Goal: Task Accomplishment & Management: Use online tool/utility

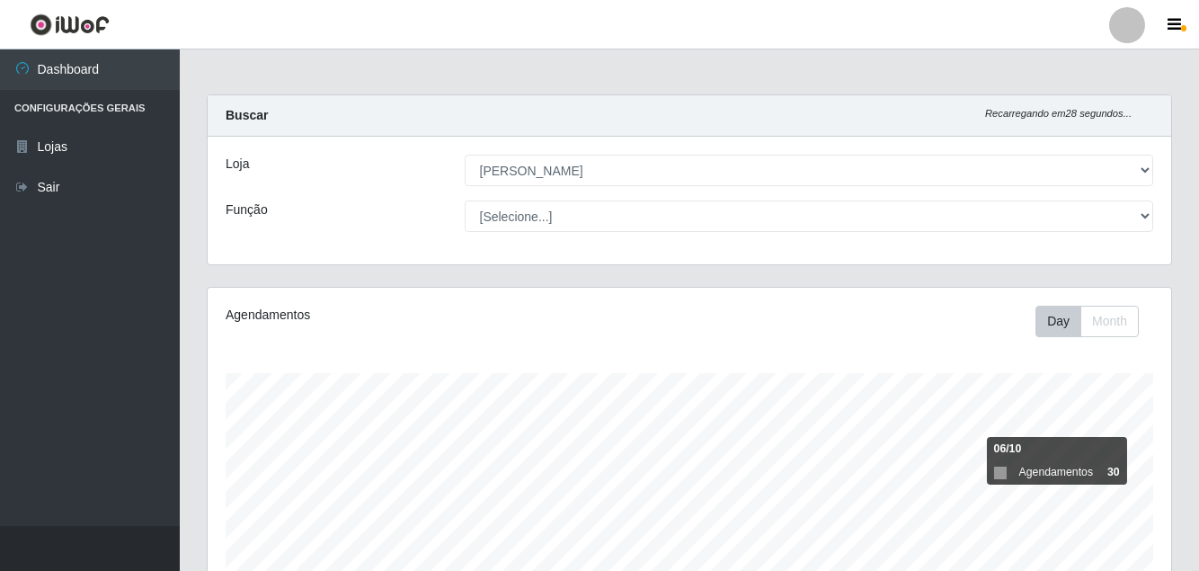
select select "402"
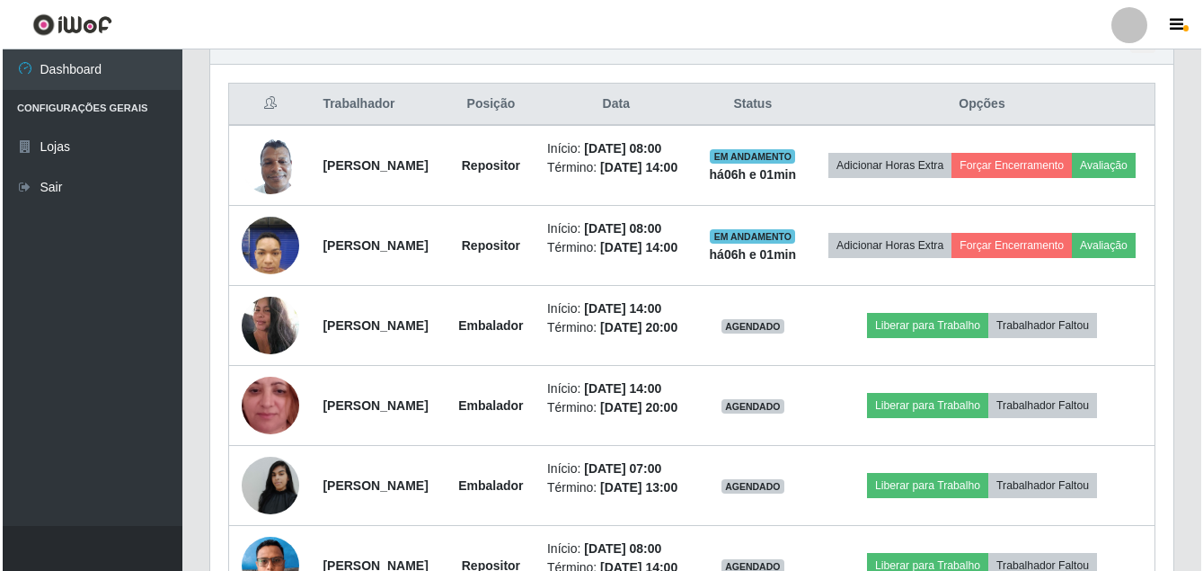
scroll to position [373, 964]
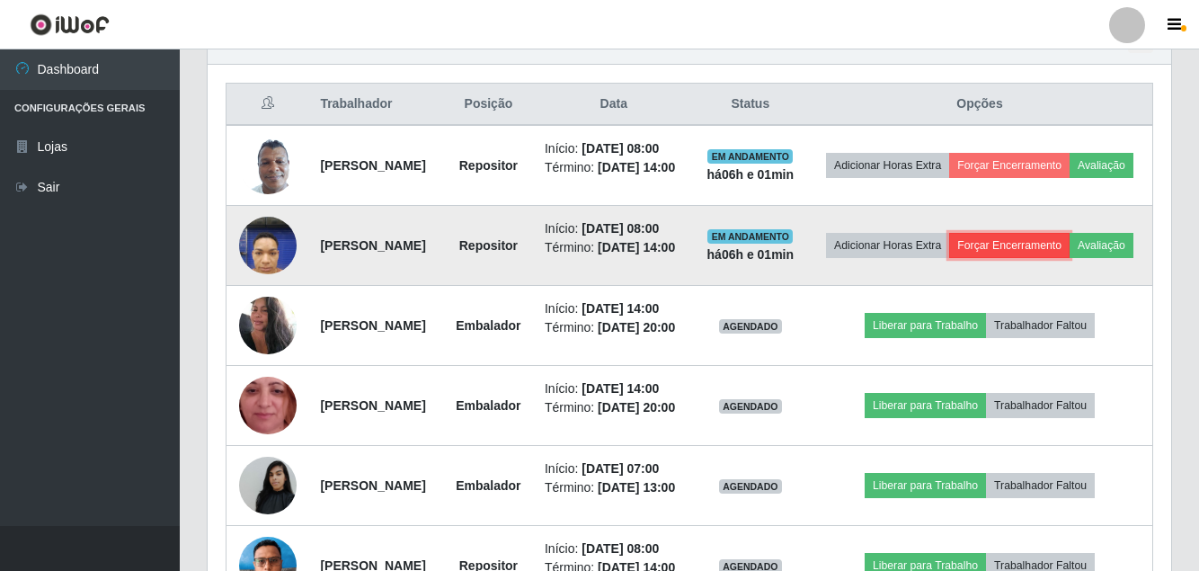
click at [1070, 258] on button "Forçar Encerramento" at bounding box center [1009, 245] width 120 height 25
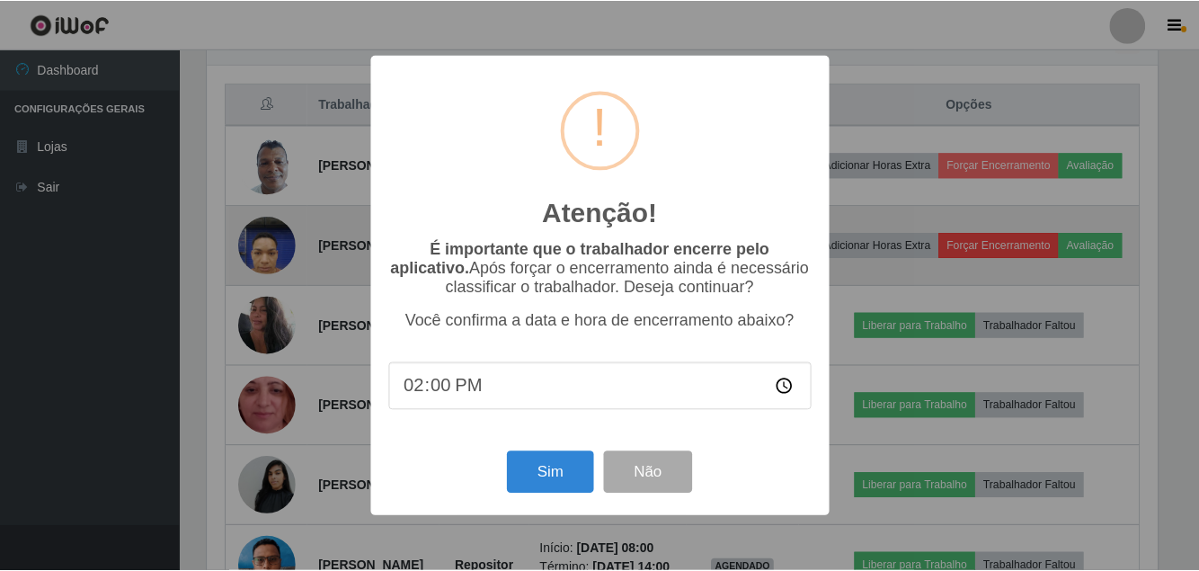
scroll to position [373, 955]
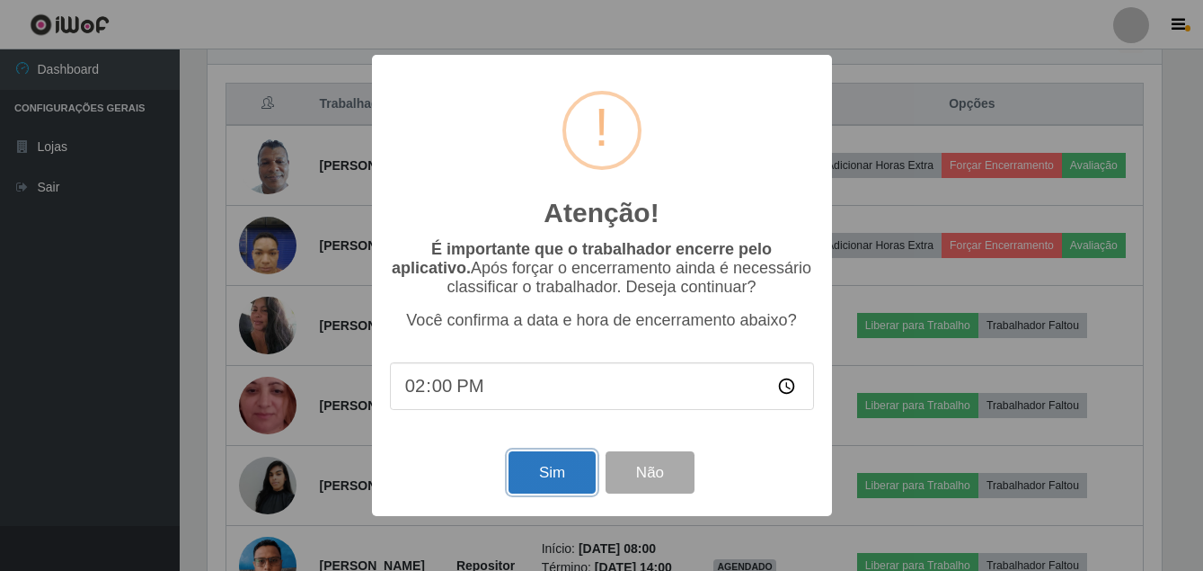
click at [530, 486] on button "Sim" at bounding box center [552, 472] width 87 height 42
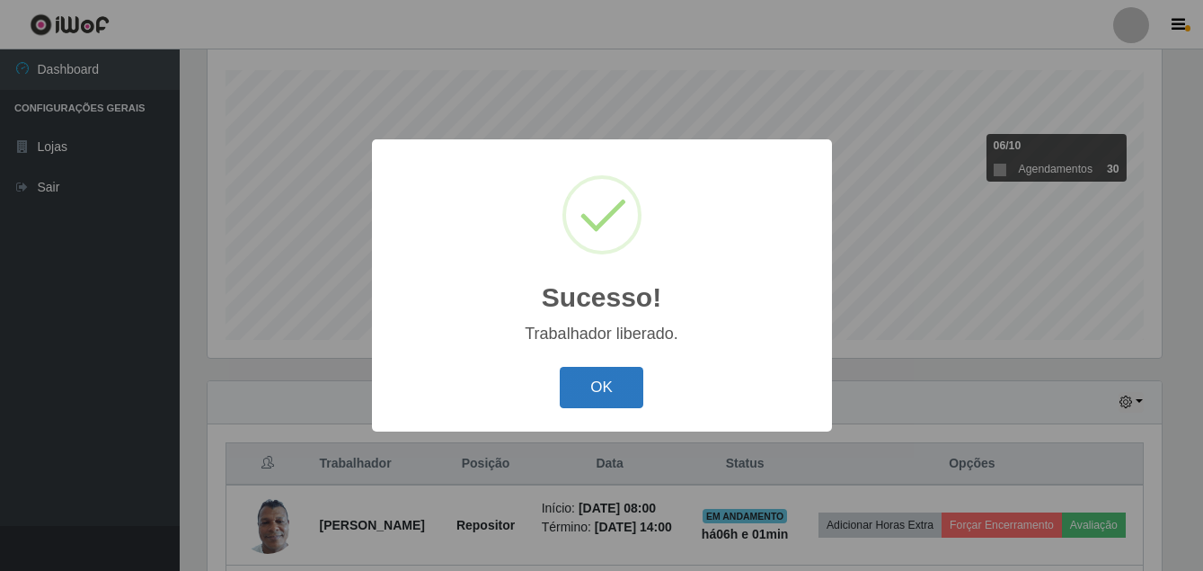
click at [610, 386] on button "OK" at bounding box center [602, 388] width 84 height 42
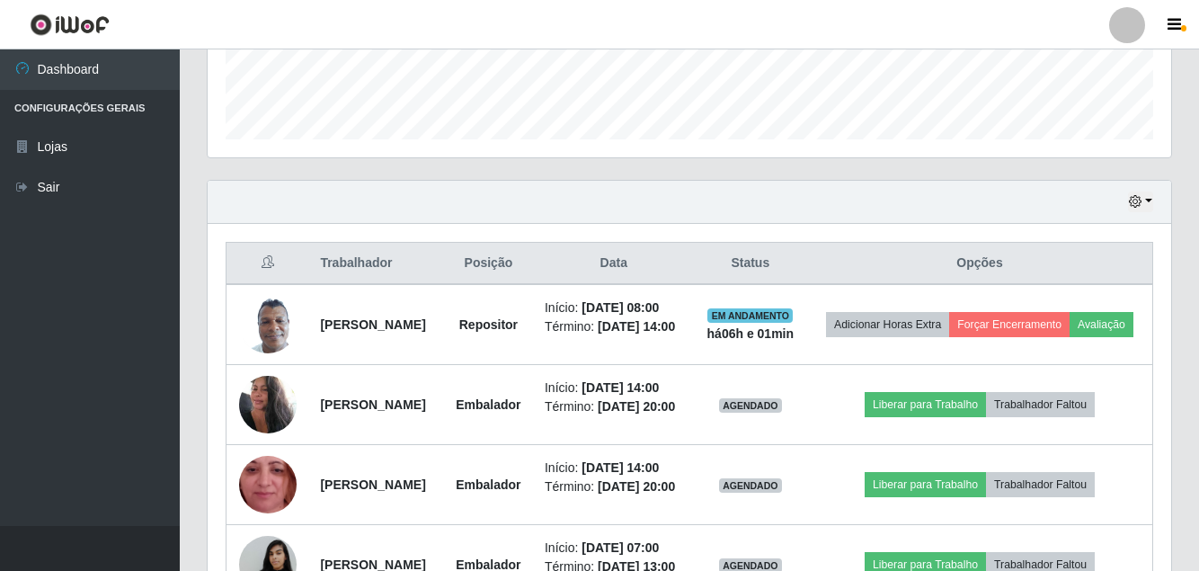
scroll to position [573, 0]
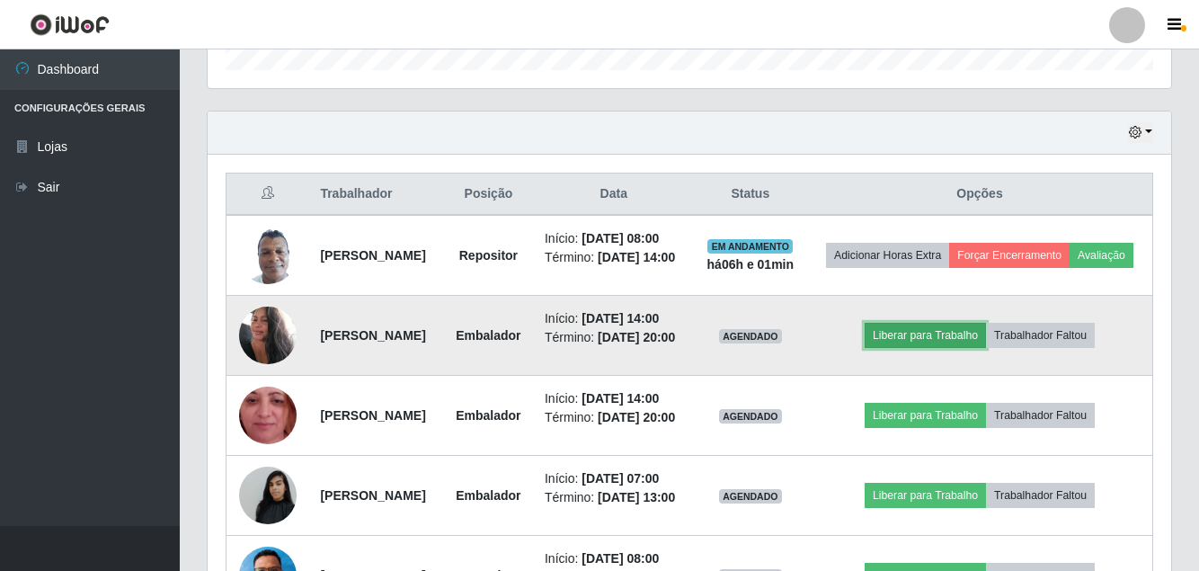
click at [925, 348] on button "Liberar para Trabalho" at bounding box center [925, 335] width 121 height 25
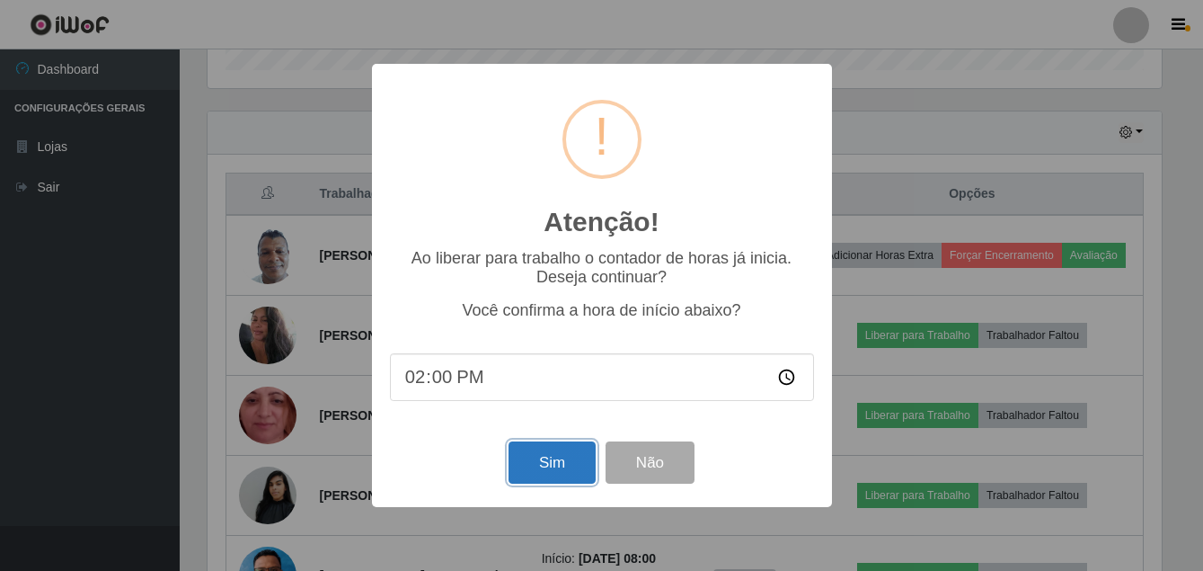
click at [536, 469] on button "Sim" at bounding box center [552, 462] width 87 height 42
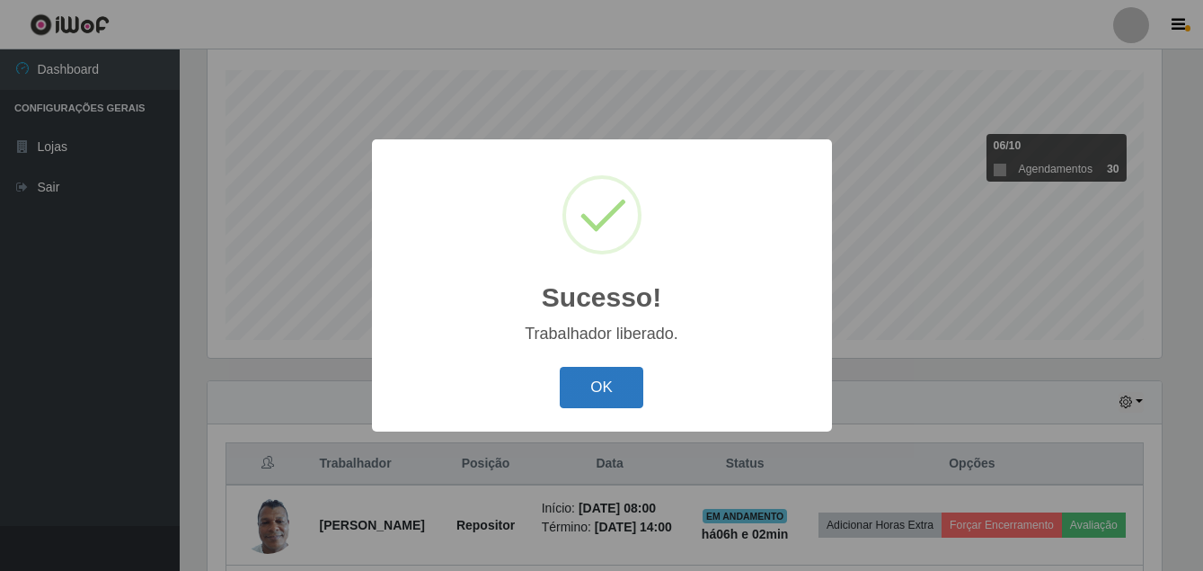
click at [582, 391] on button "OK" at bounding box center [602, 388] width 84 height 42
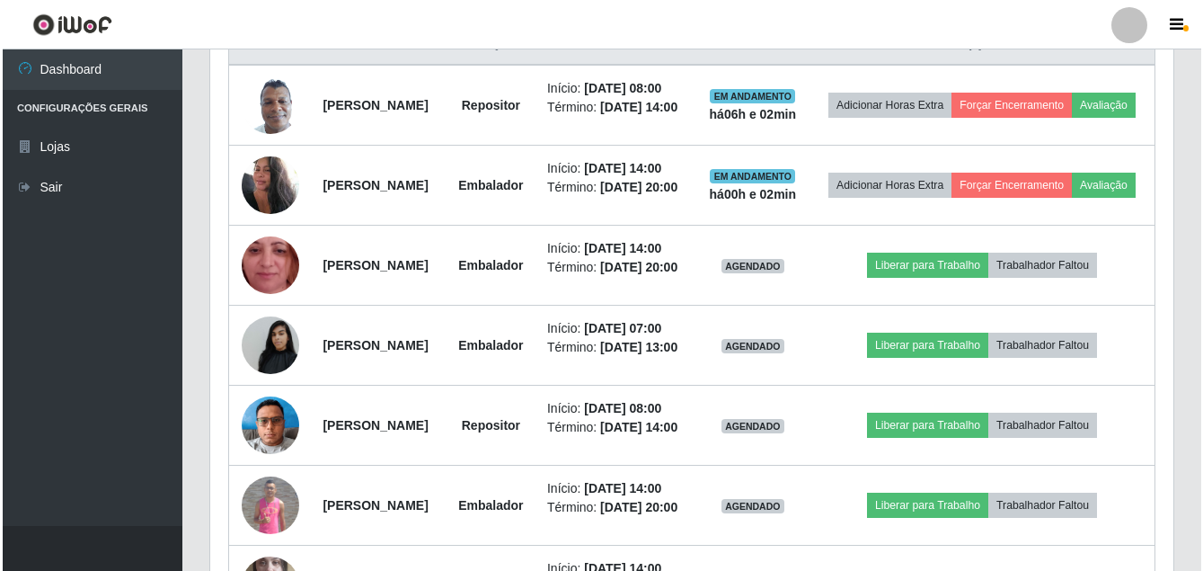
scroll to position [752, 0]
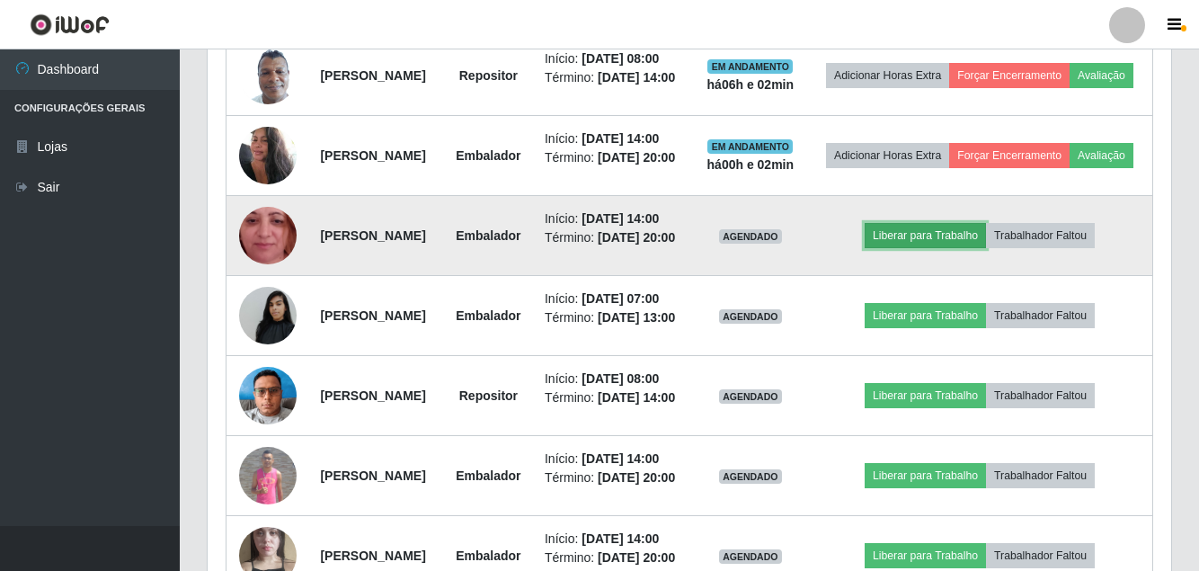
click at [952, 248] on button "Liberar para Trabalho" at bounding box center [925, 235] width 121 height 25
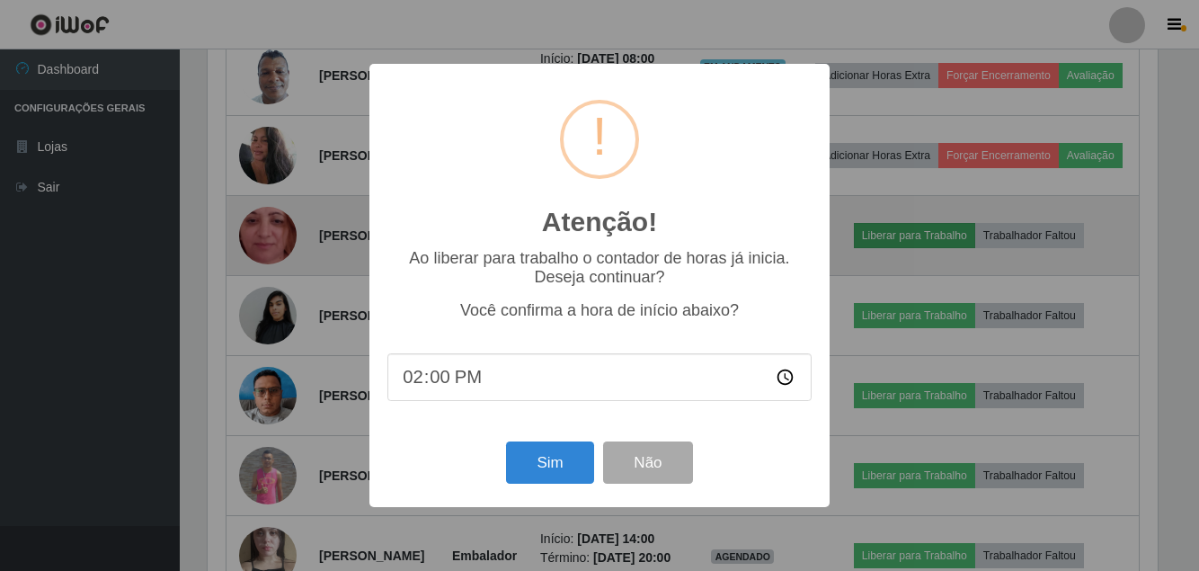
scroll to position [373, 955]
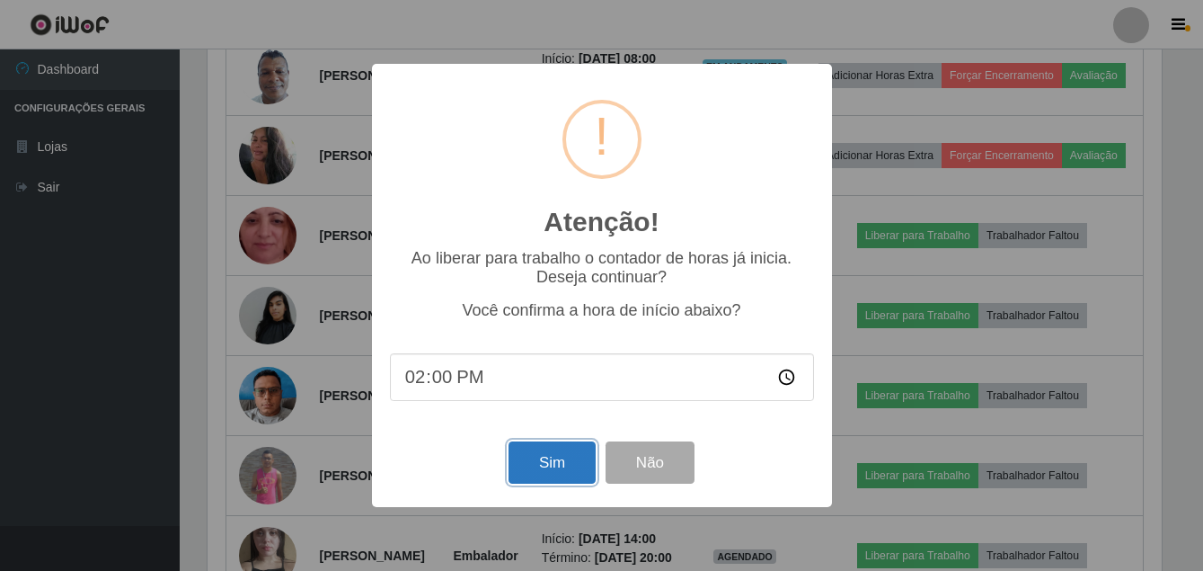
click at [560, 463] on button "Sim" at bounding box center [552, 462] width 87 height 42
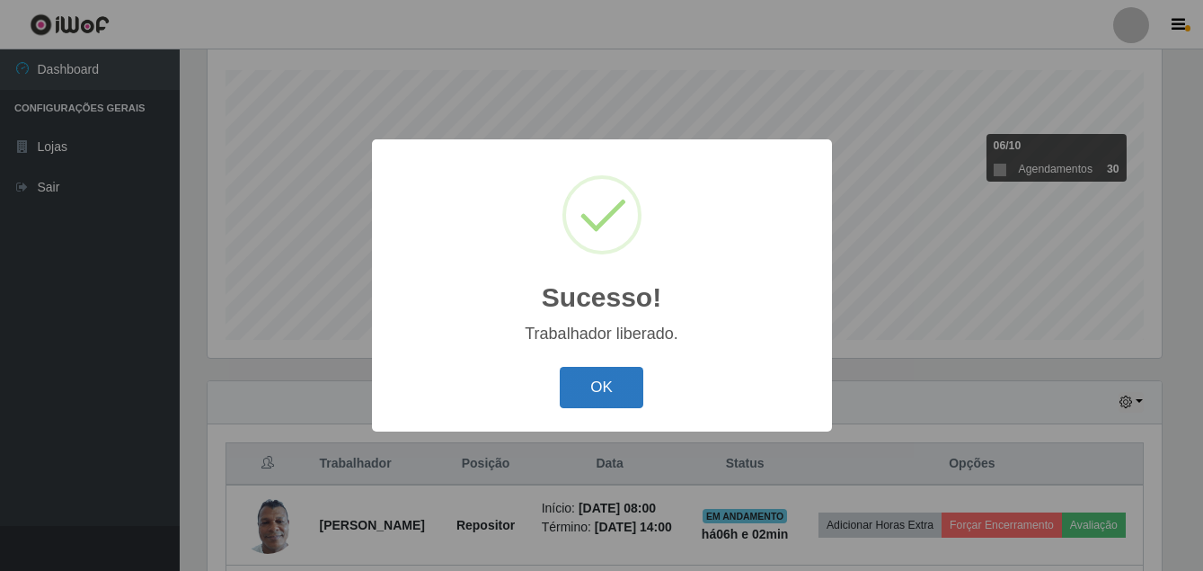
click at [589, 388] on button "OK" at bounding box center [602, 388] width 84 height 42
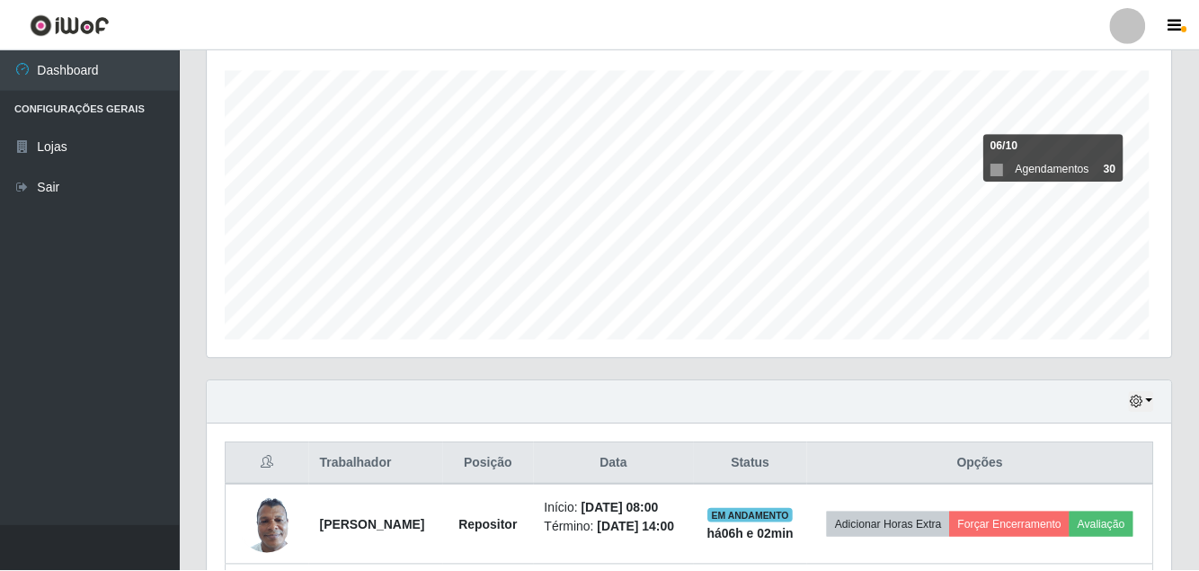
scroll to position [0, 0]
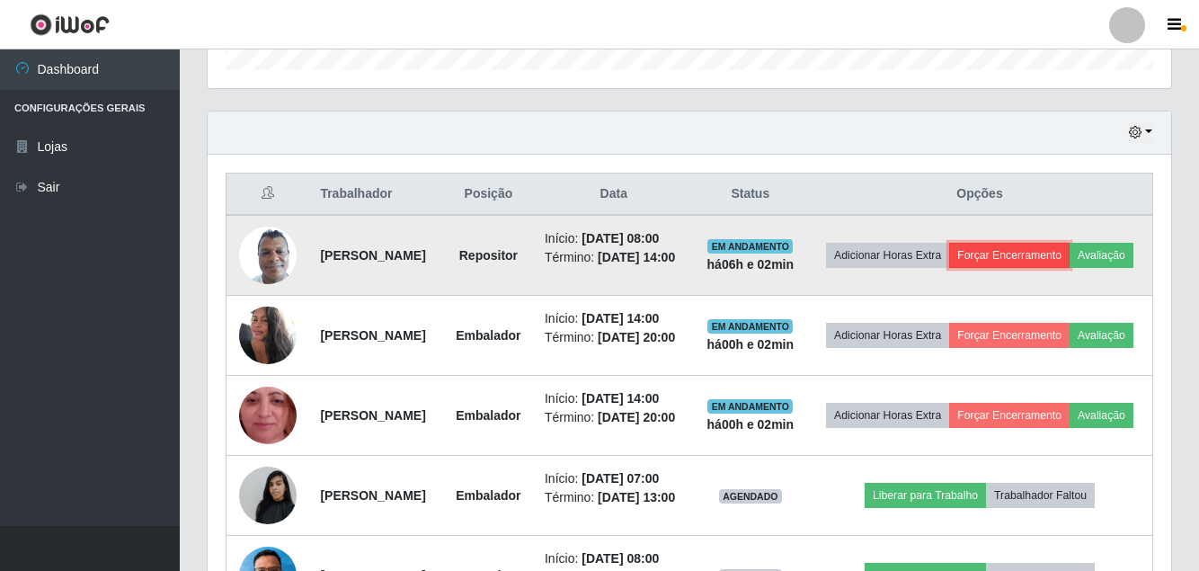
click at [1063, 263] on button "Forçar Encerramento" at bounding box center [1009, 255] width 120 height 25
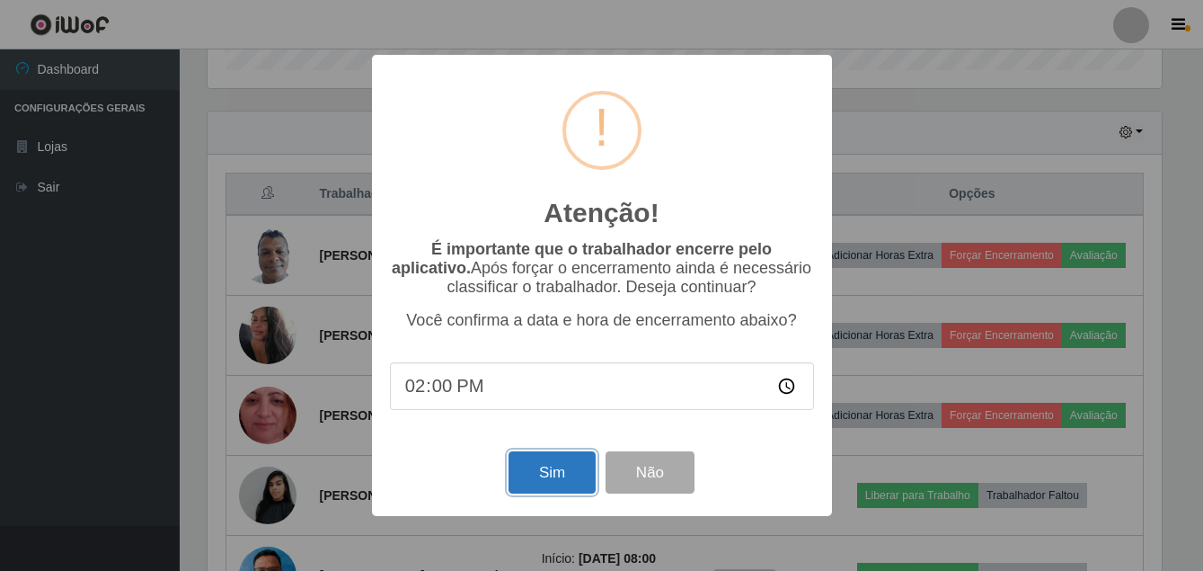
click at [565, 474] on button "Sim" at bounding box center [552, 472] width 87 height 42
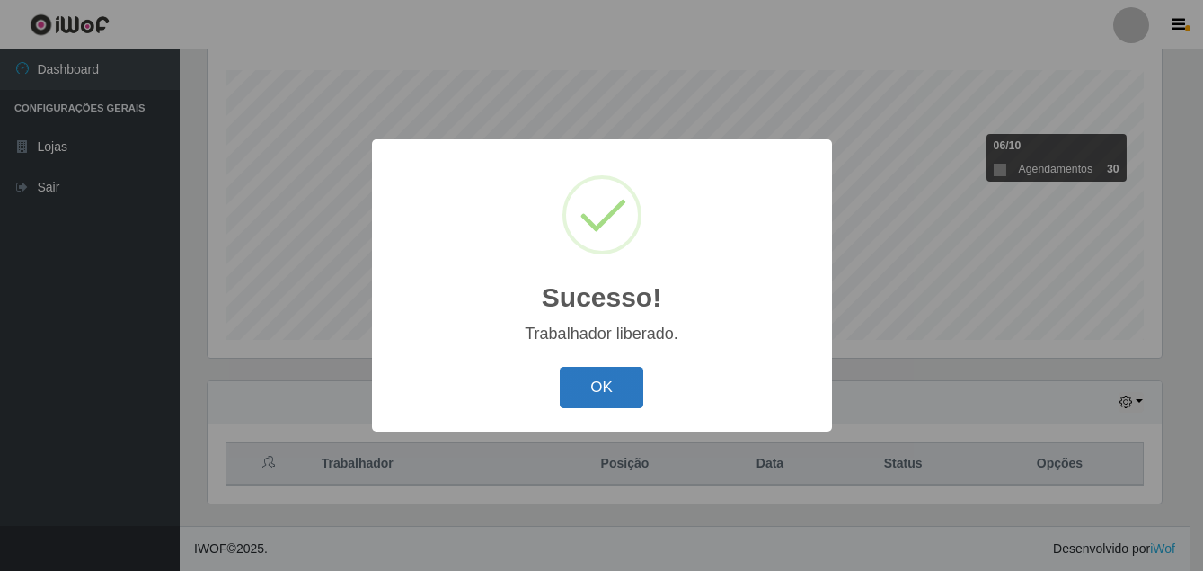
click at [607, 384] on button "OK" at bounding box center [602, 388] width 84 height 42
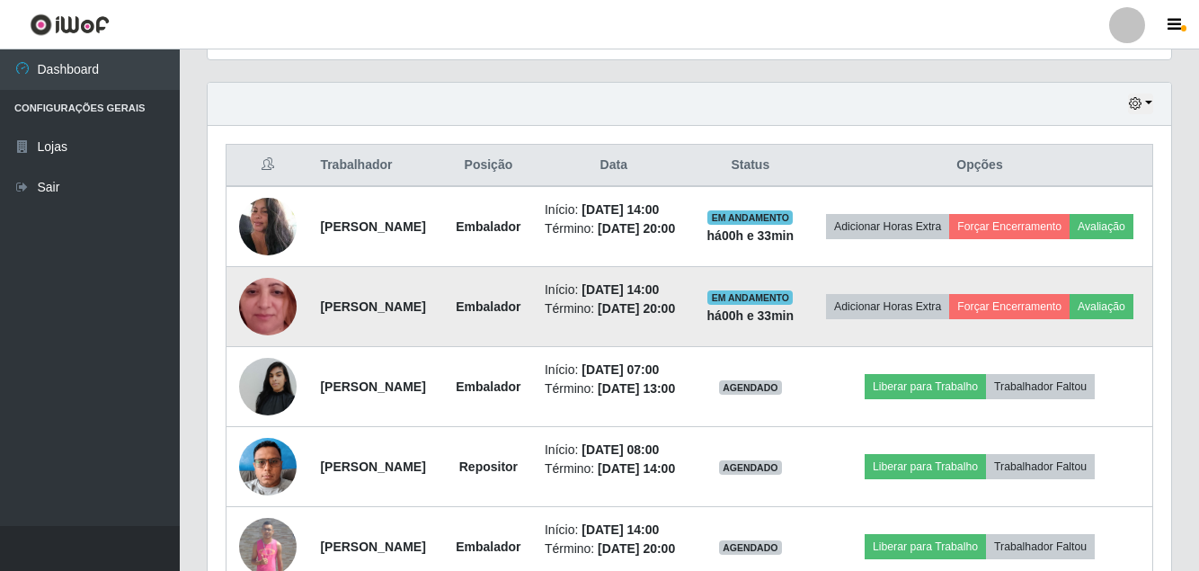
scroll to position [573, 0]
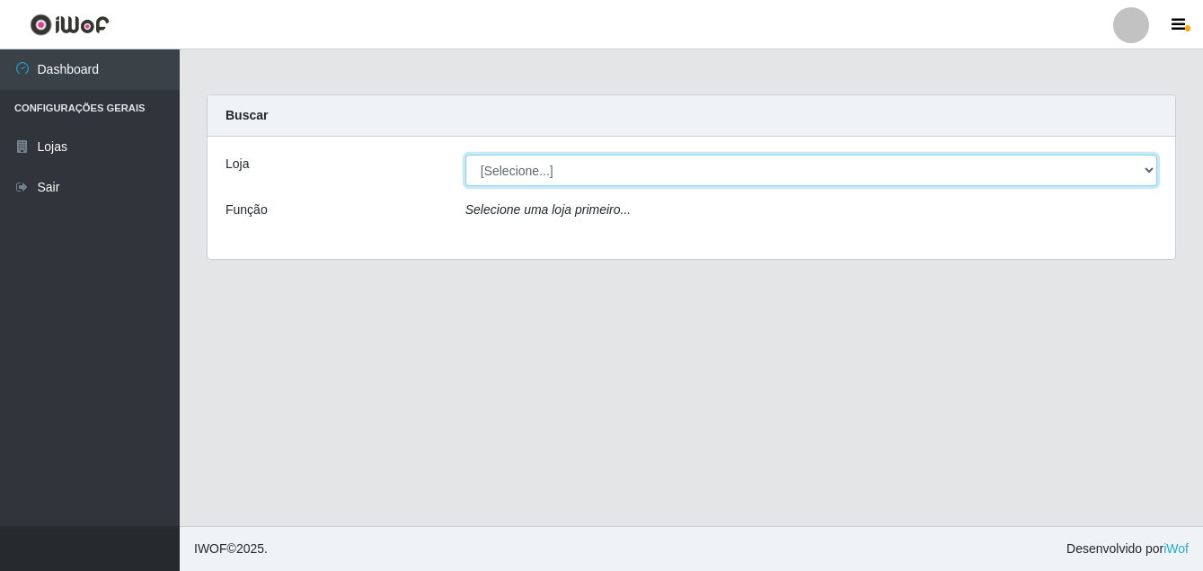
click at [626, 168] on select "[Selecione...] Ajubá Mercado" at bounding box center [812, 170] width 692 height 31
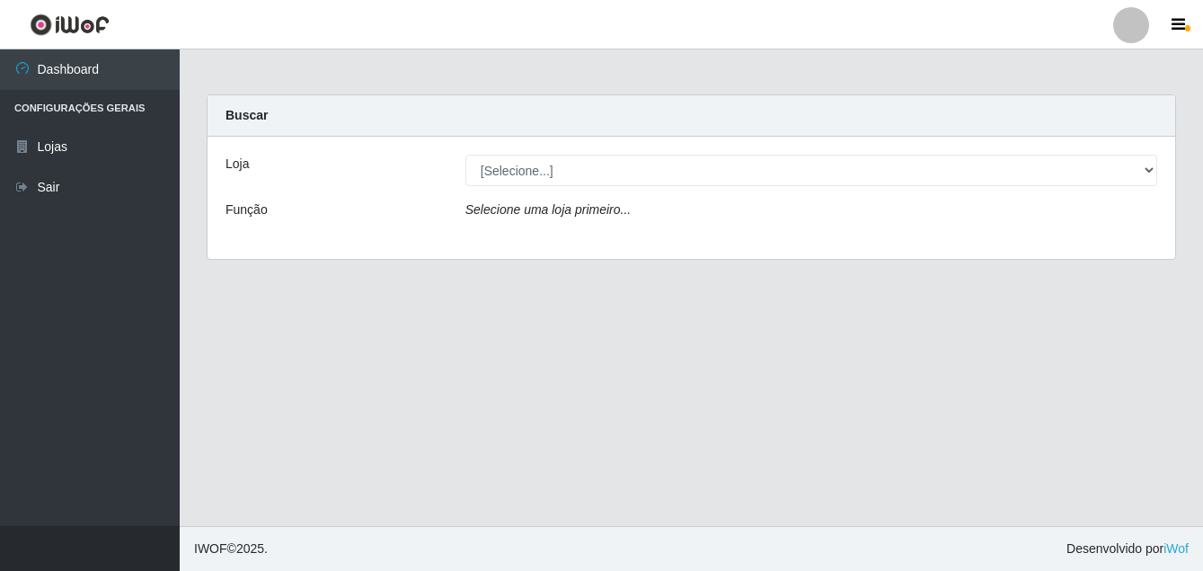
click at [561, 242] on div "Loja [Selecione...] Ajubá Mercado Função Selecione uma loja primeiro..." at bounding box center [692, 198] width 968 height 122
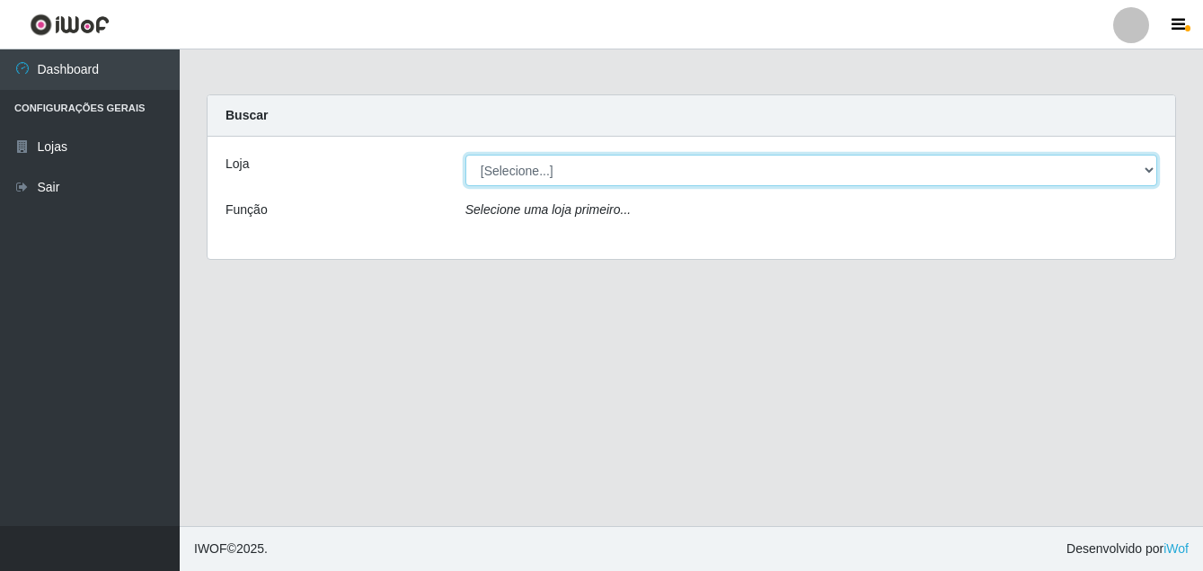
click at [567, 178] on select "[Selecione...] Ajubá Mercado" at bounding box center [812, 170] width 692 height 31
select select "402"
click at [466, 155] on select "[Selecione...] Ajubá Mercado" at bounding box center [812, 170] width 692 height 31
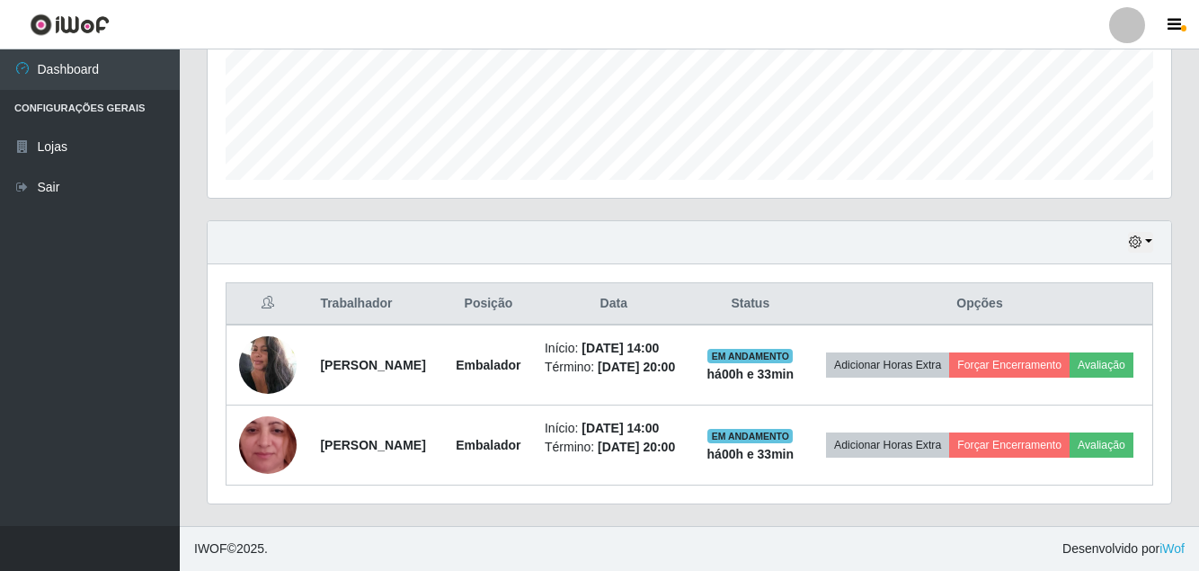
scroll to position [490, 0]
